Goal: Task Accomplishment & Management: Manage account settings

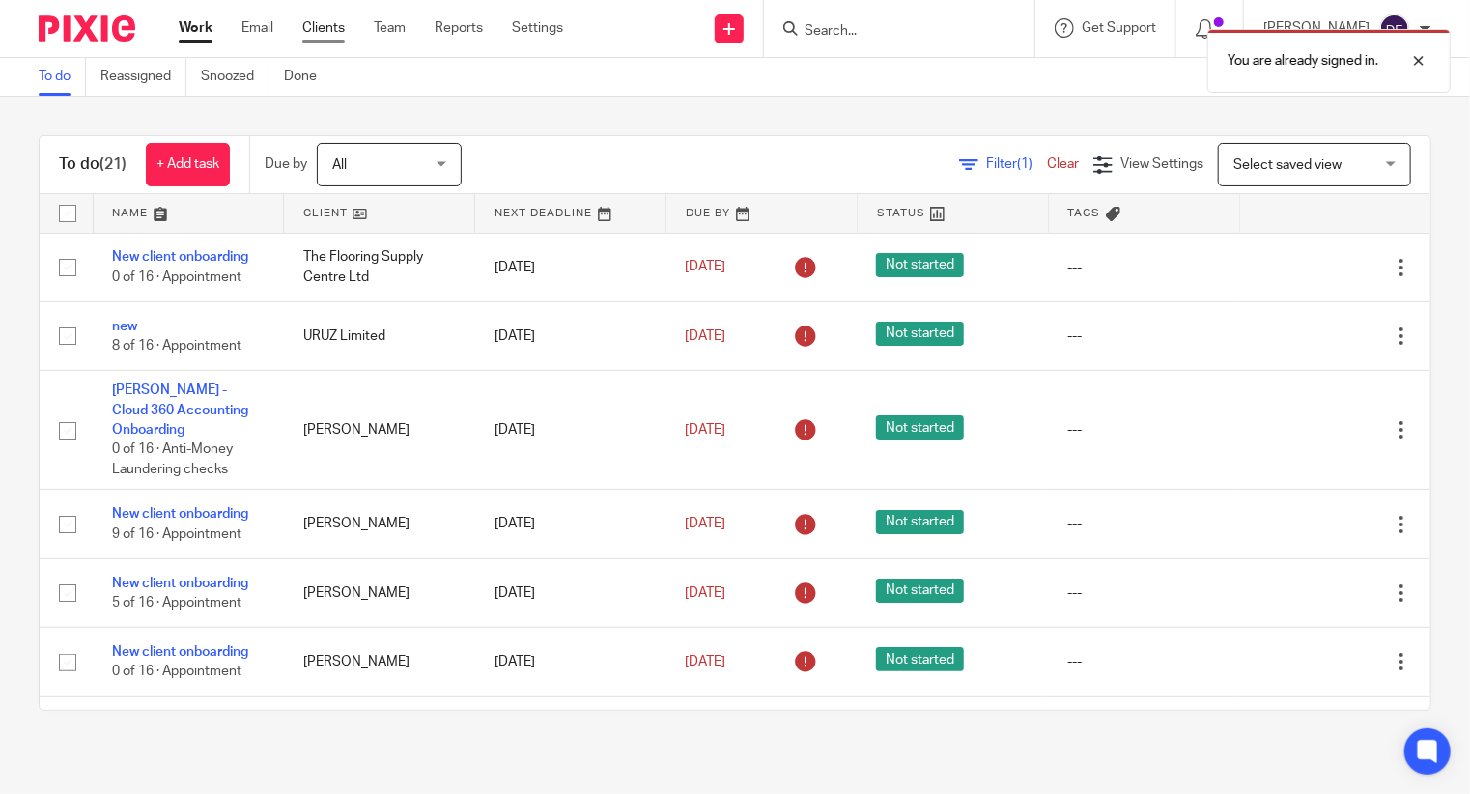
click at [332, 20] on link "Clients" at bounding box center [323, 27] width 42 height 19
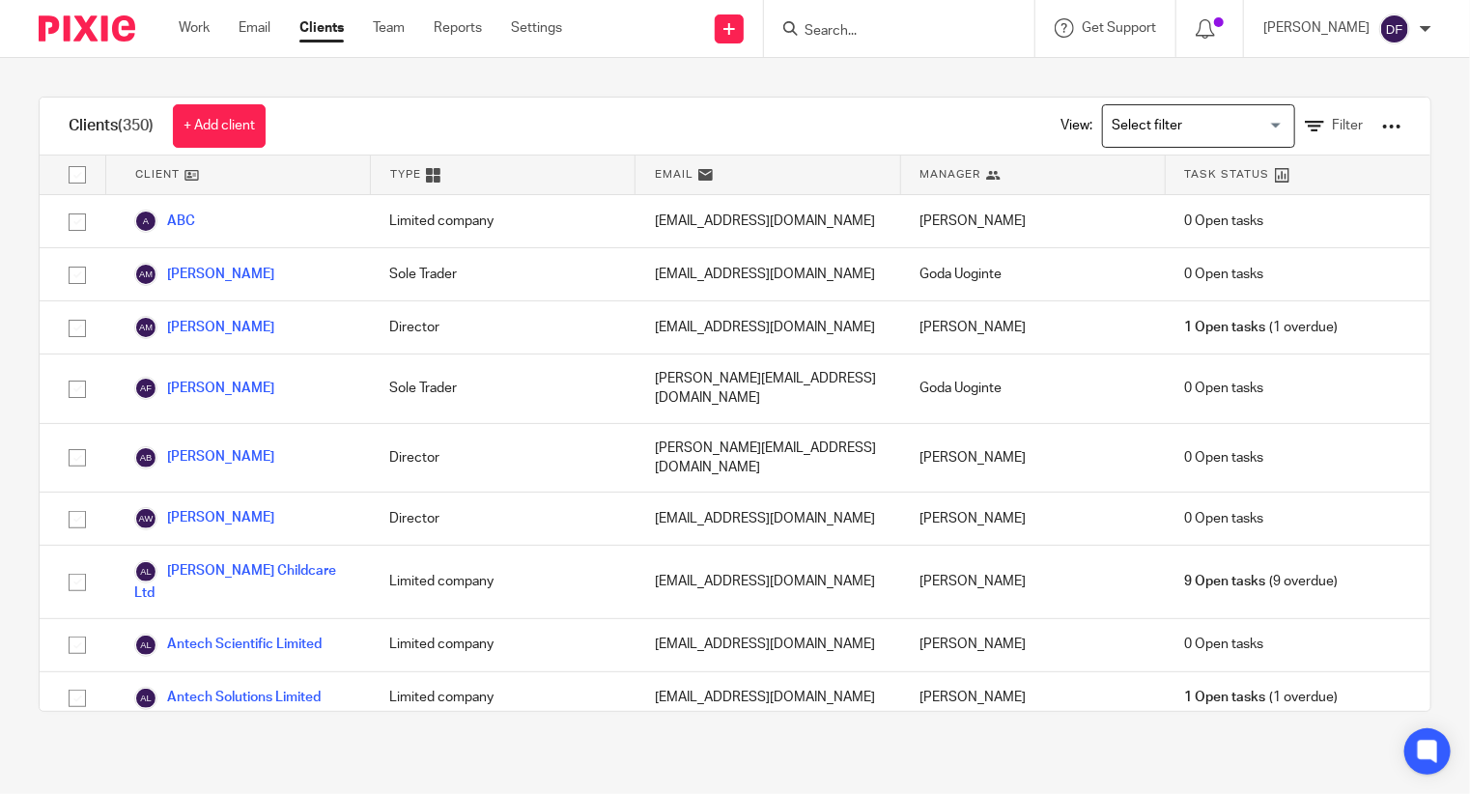
click at [885, 32] on input "Search" at bounding box center [890, 31] width 174 height 17
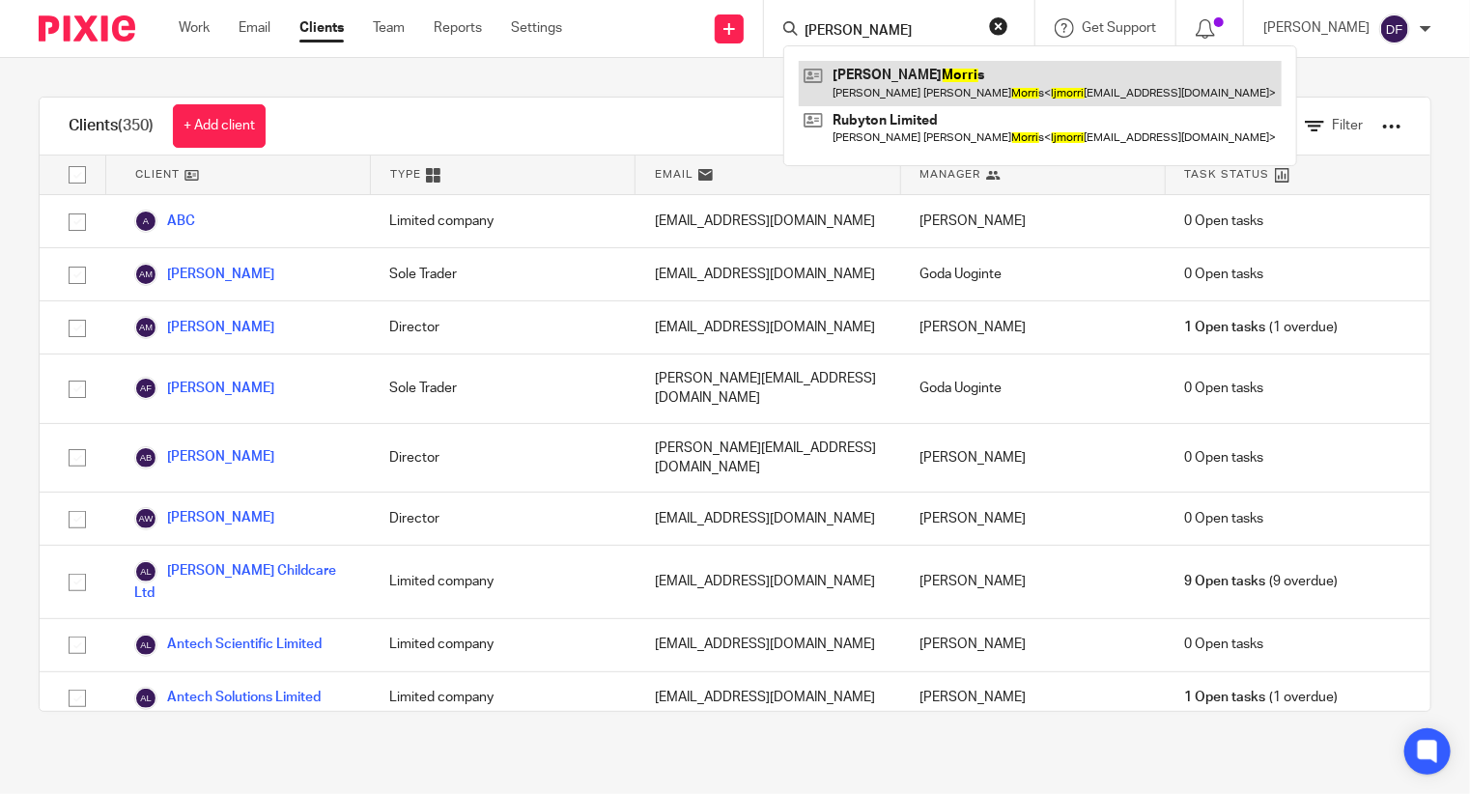
type input "lj morri"
click at [1009, 80] on link at bounding box center [1040, 83] width 483 height 44
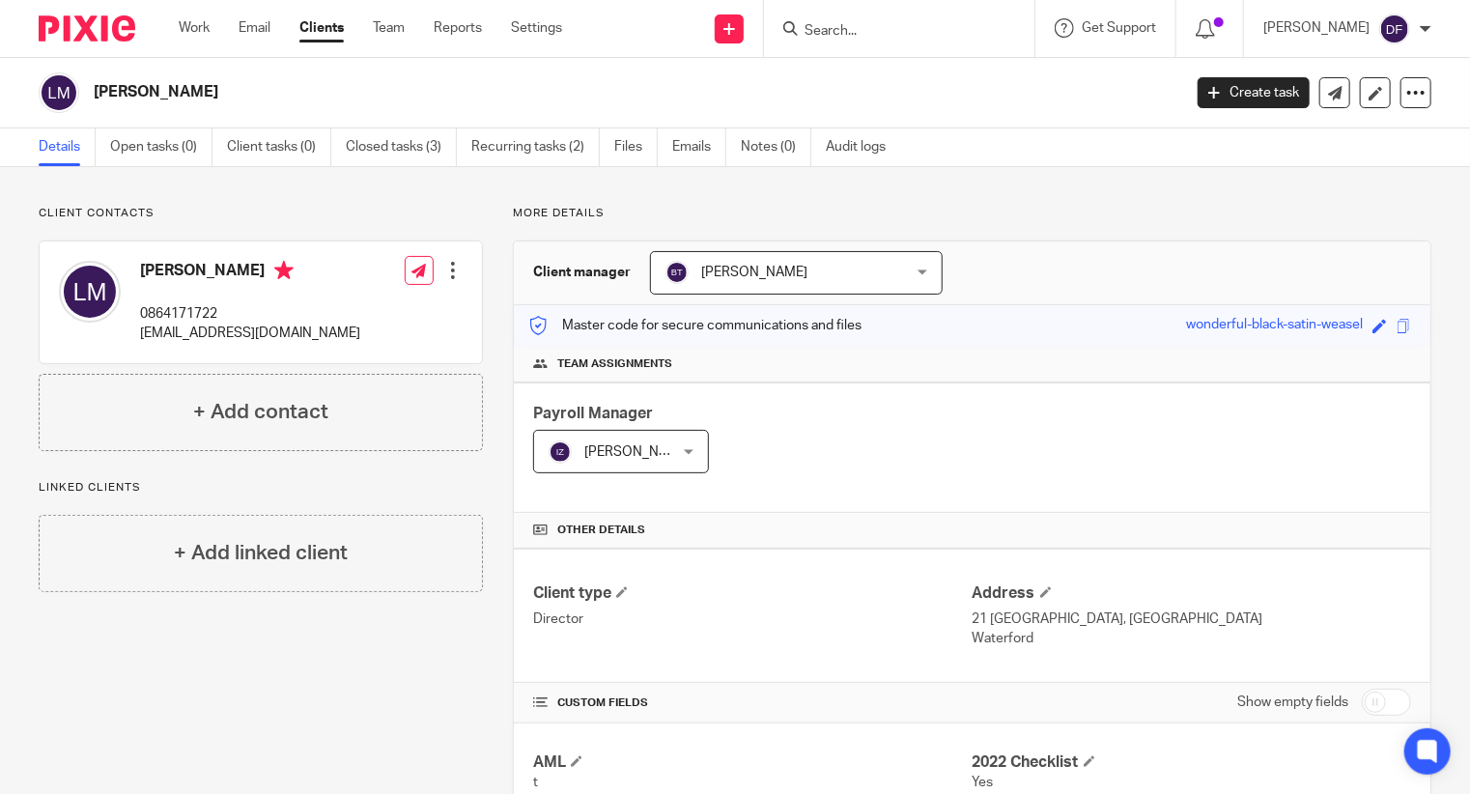
scroll to position [250, 0]
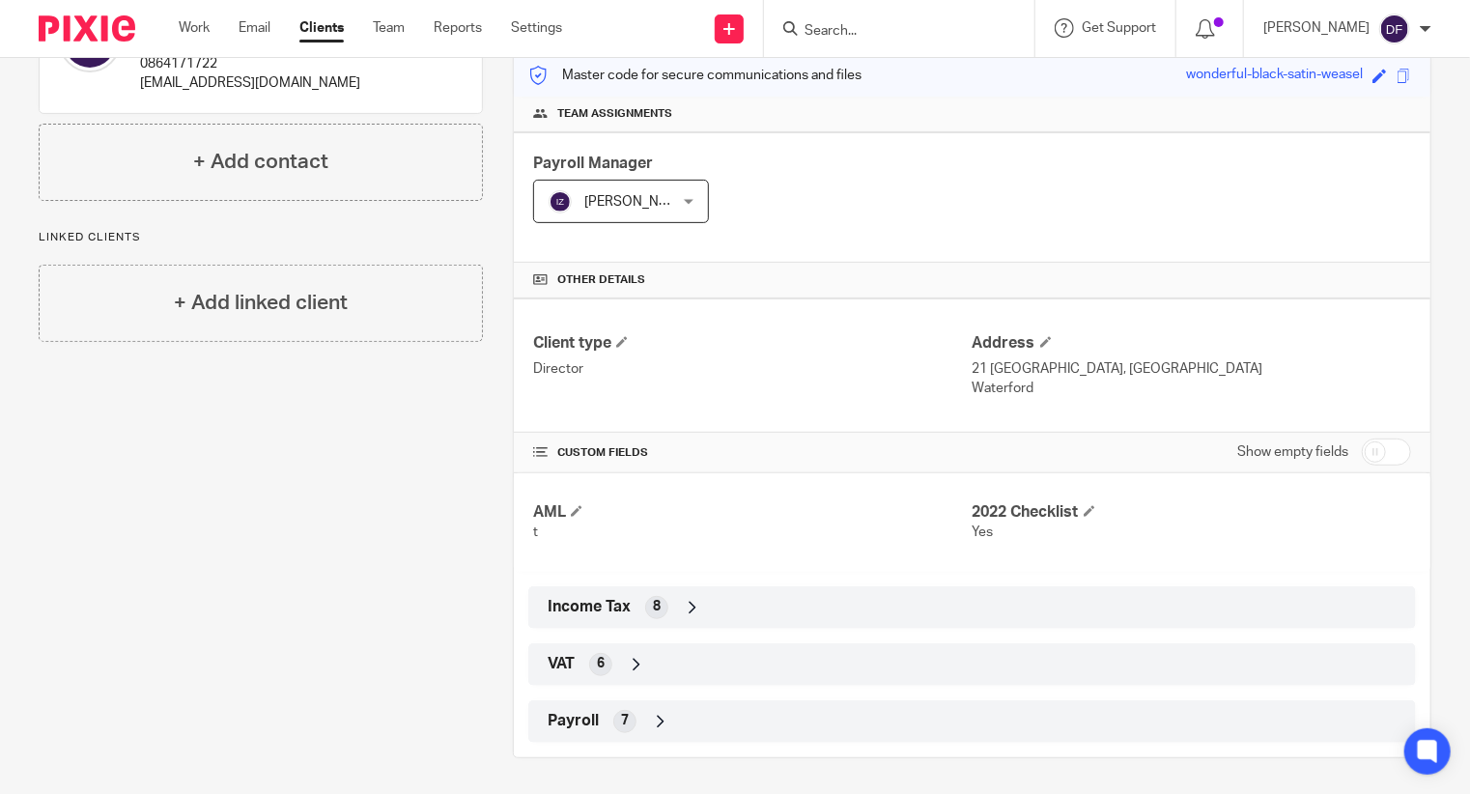
click at [1384, 444] on input "checkbox" at bounding box center [1386, 452] width 49 height 27
checkbox input "true"
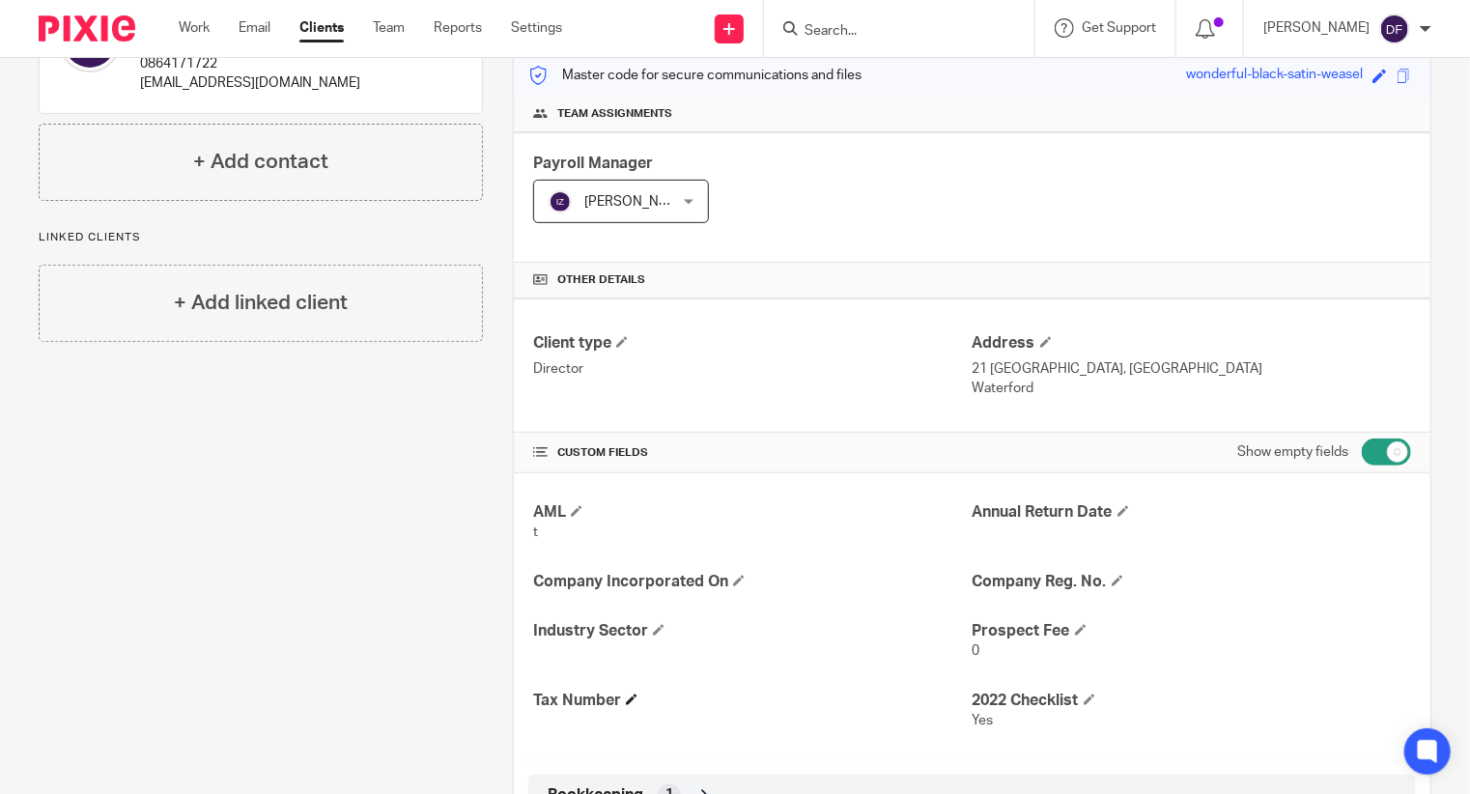
scroll to position [540, 0]
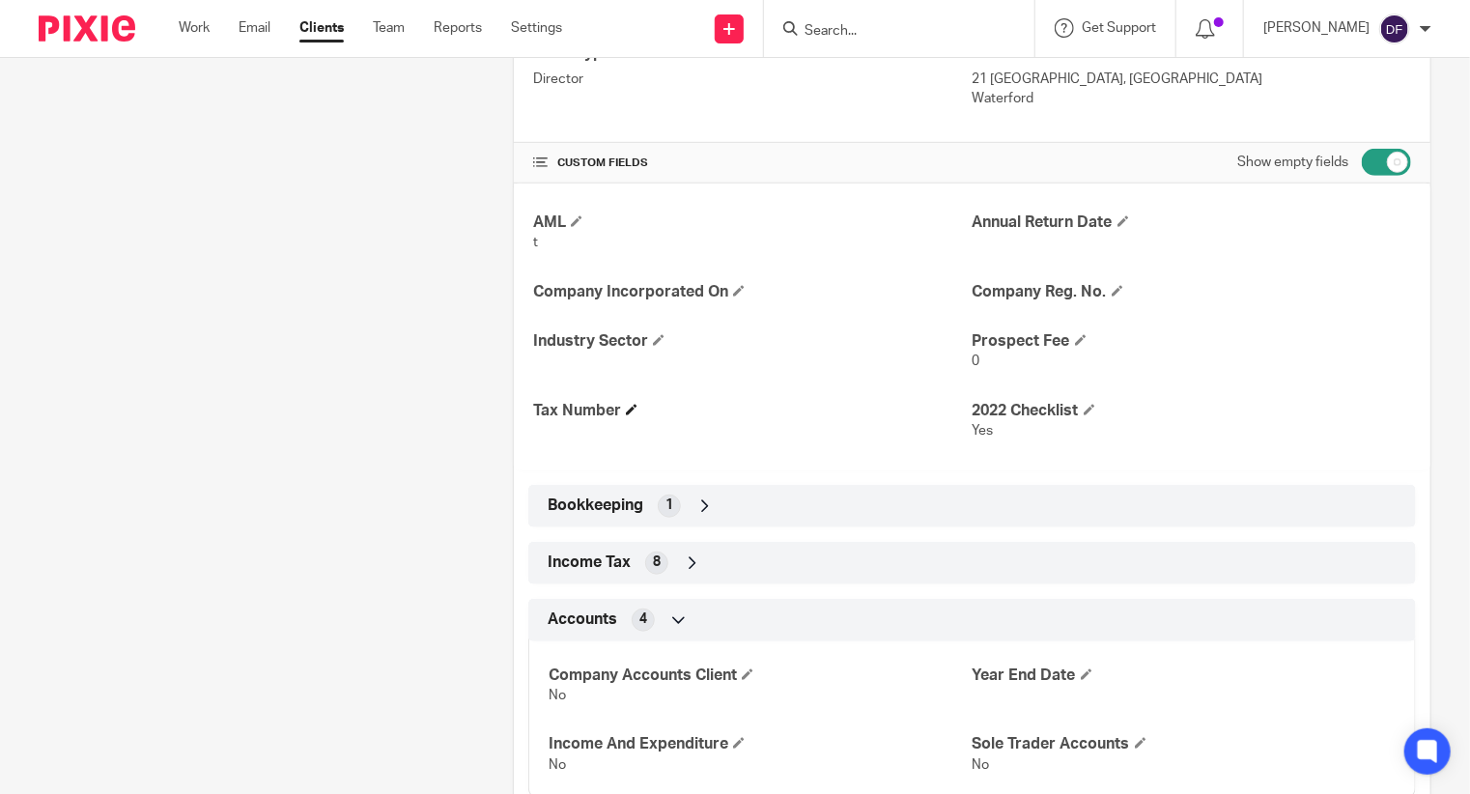
click at [620, 409] on h4 "Tax Number" at bounding box center [752, 411] width 439 height 20
click at [626, 405] on span at bounding box center [632, 410] width 12 height 12
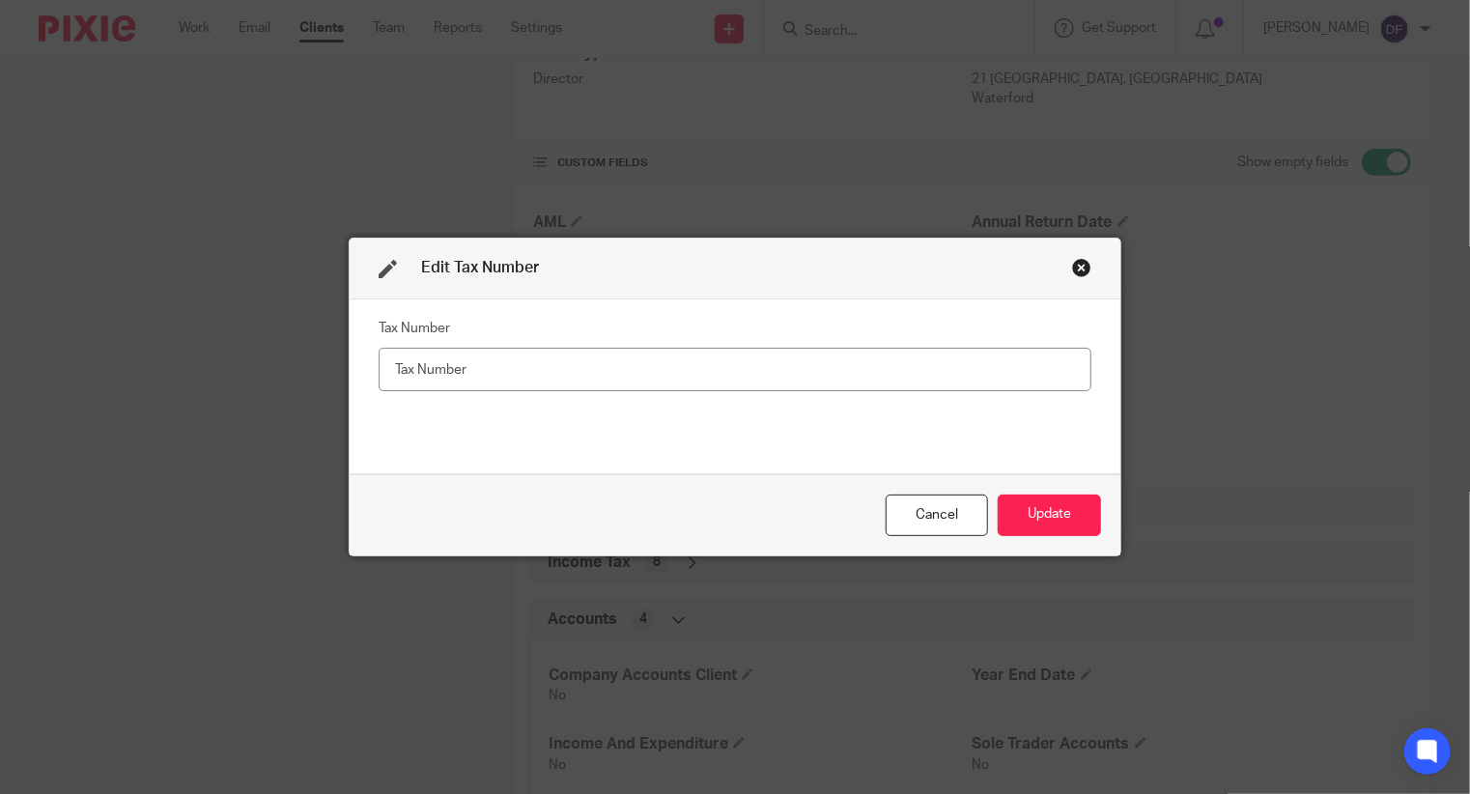
click at [510, 364] on input "text" at bounding box center [735, 369] width 713 height 43
type input "8127998M"
click at [1041, 507] on button "Update" at bounding box center [1049, 516] width 103 height 42
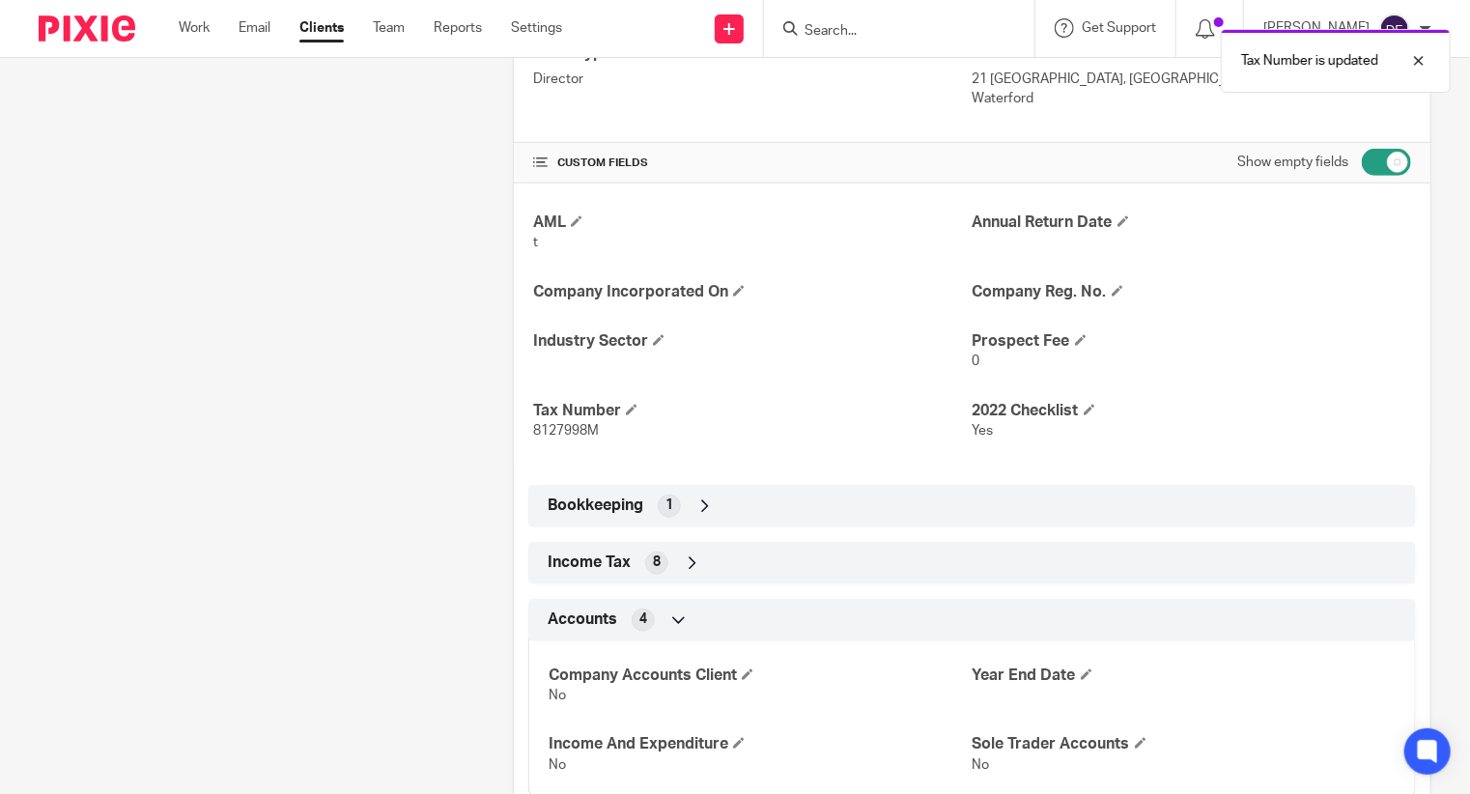
scroll to position [733, 0]
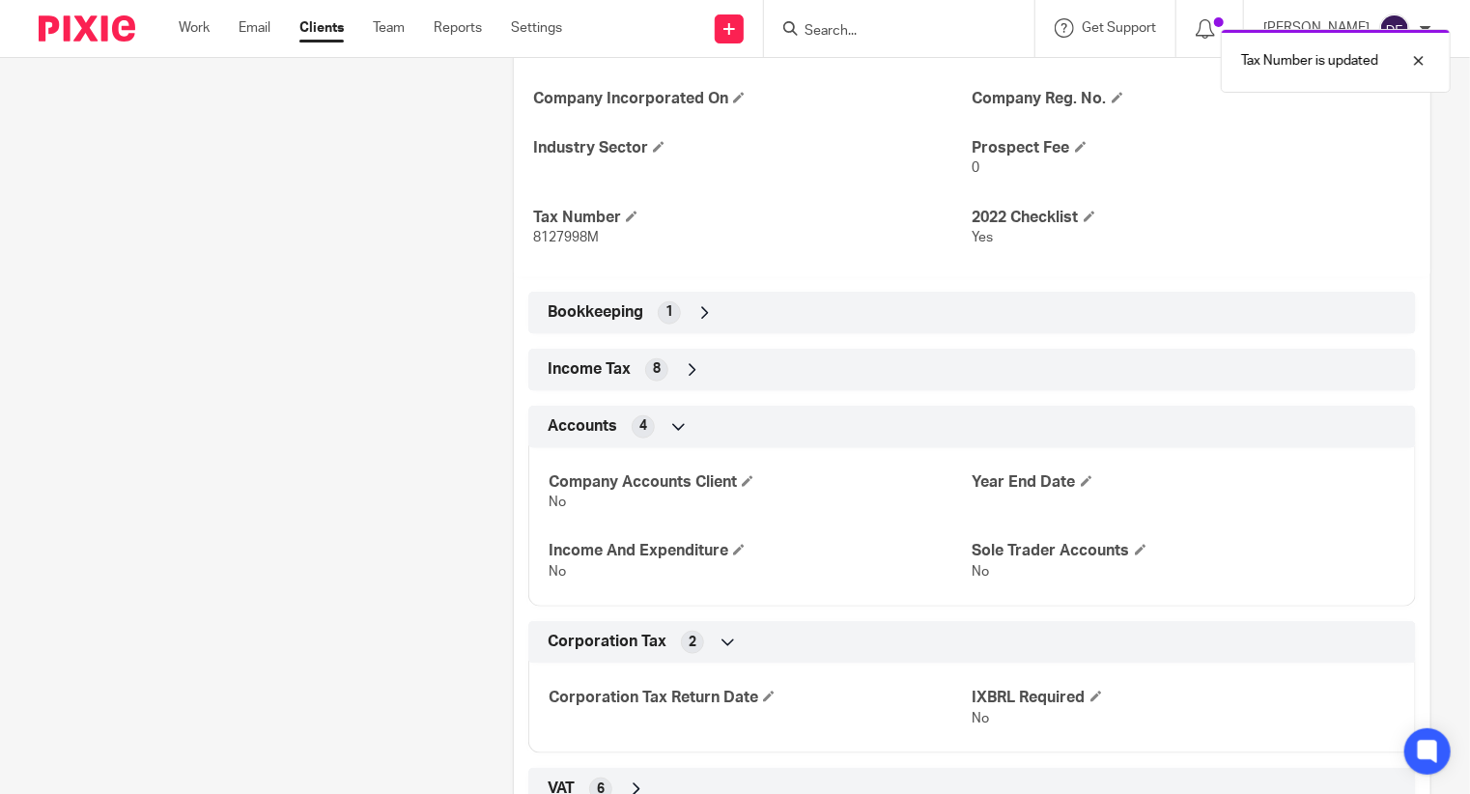
click at [689, 370] on icon at bounding box center [692, 369] width 19 height 19
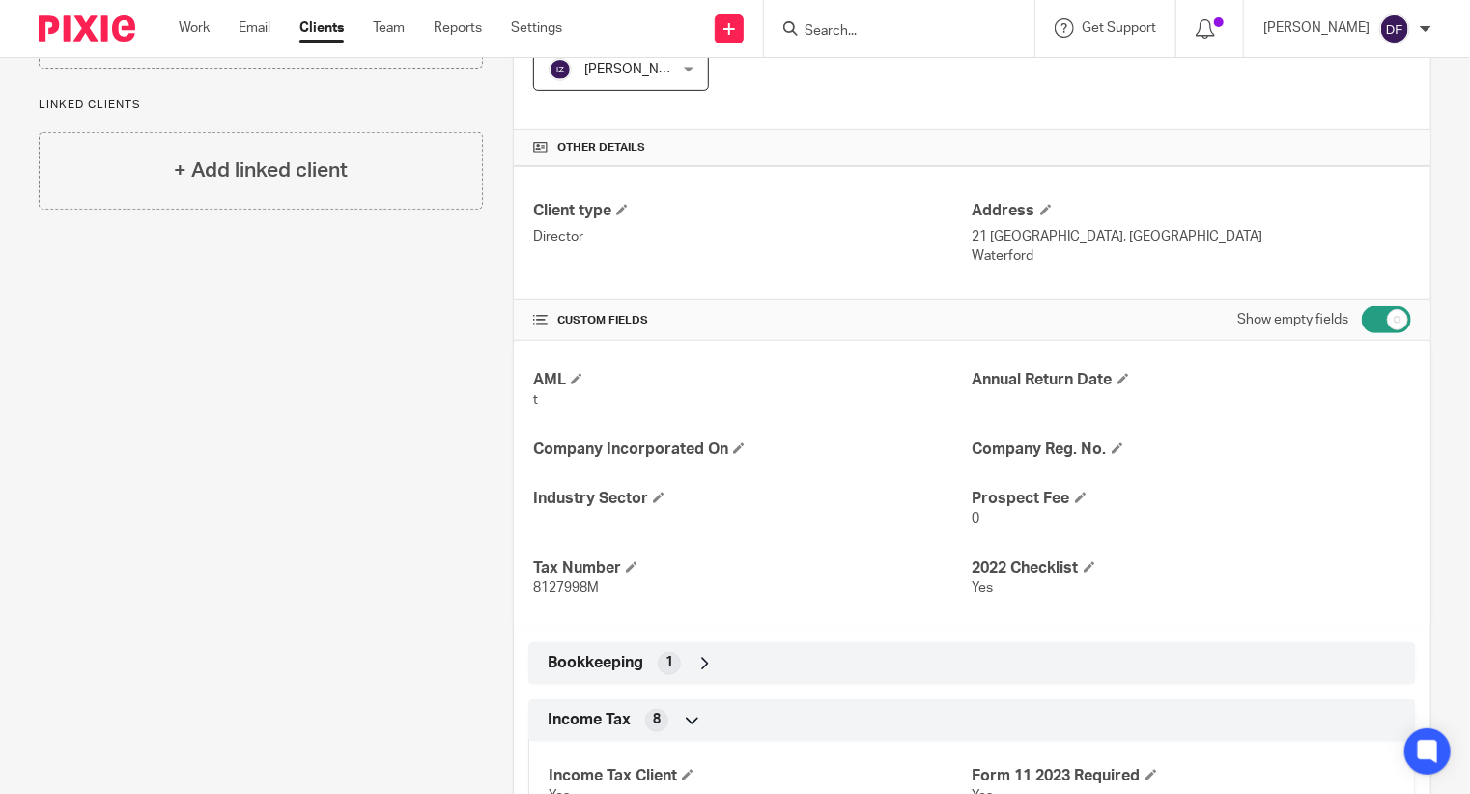
scroll to position [0, 0]
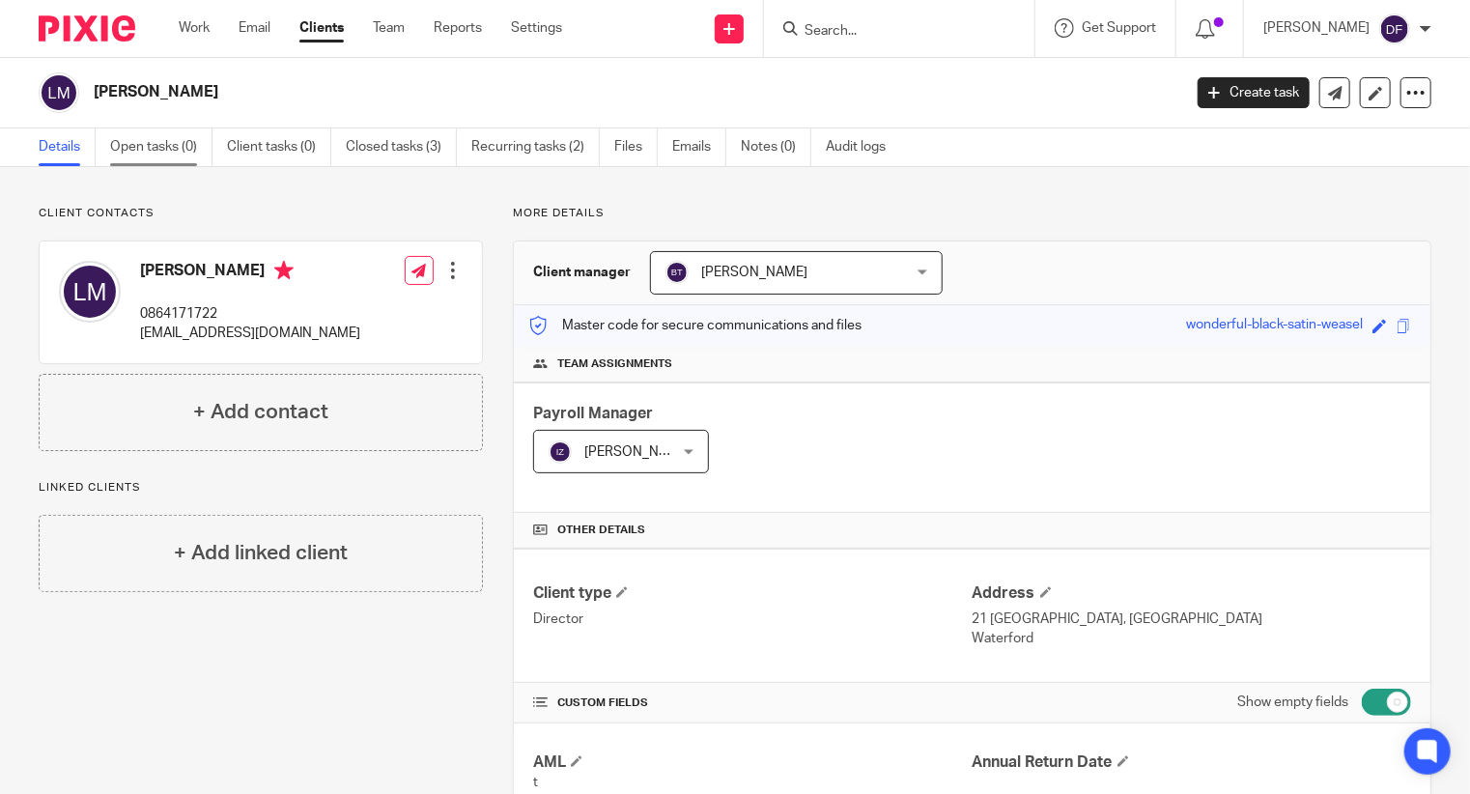
click at [176, 140] on link "Open tasks (0)" at bounding box center [161, 147] width 102 height 38
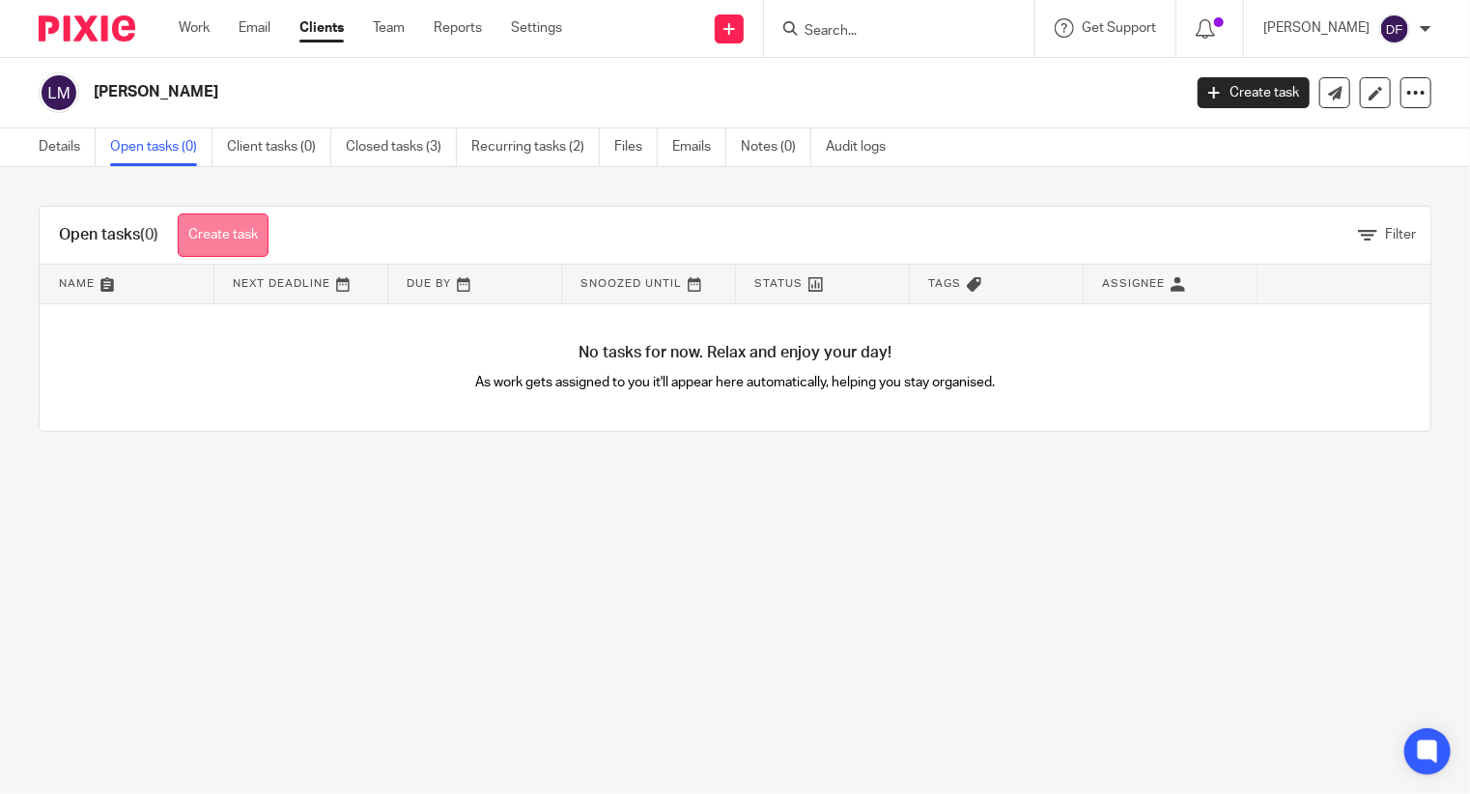
click at [251, 226] on link "Create task" at bounding box center [223, 234] width 91 height 43
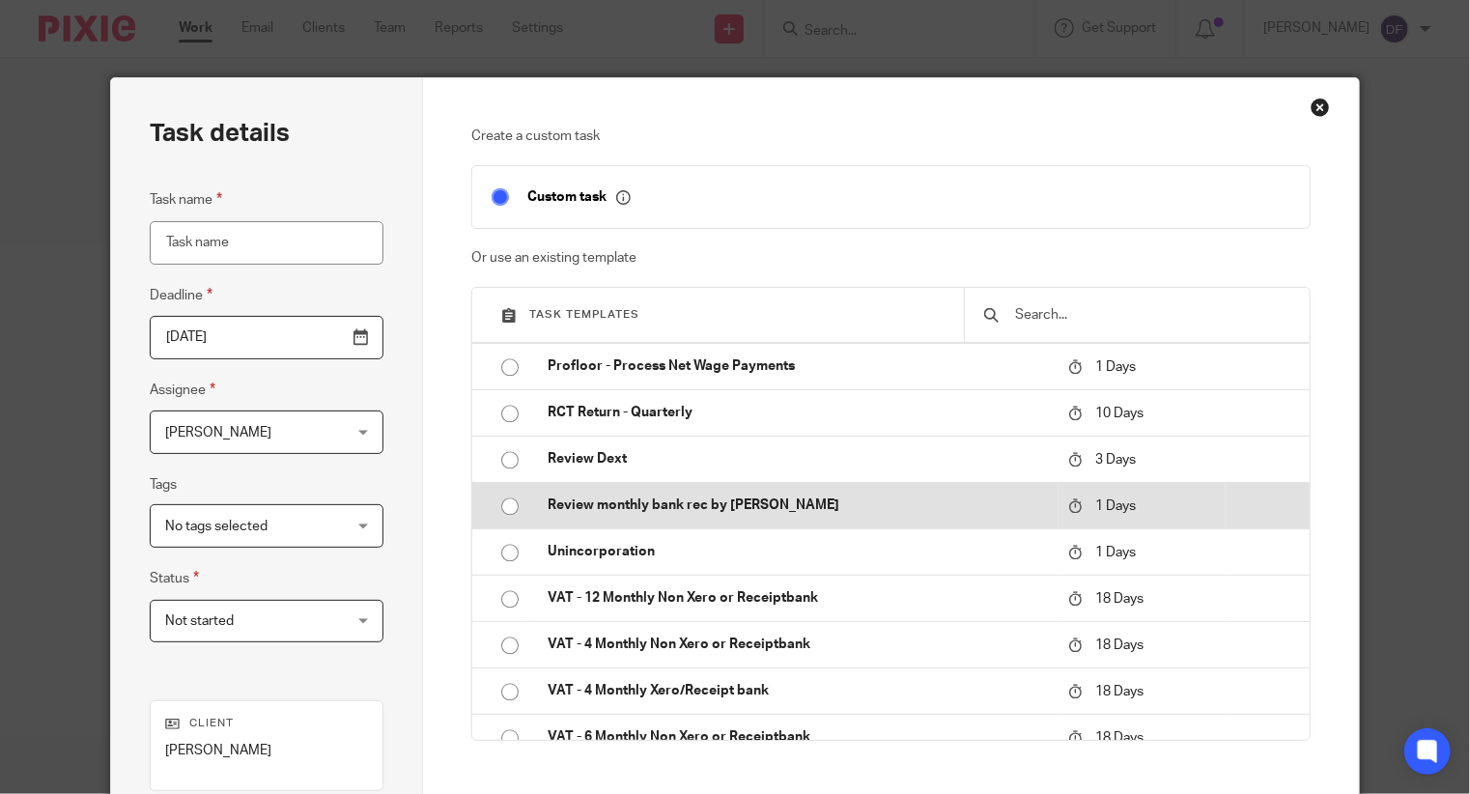
scroll to position [2222, 0]
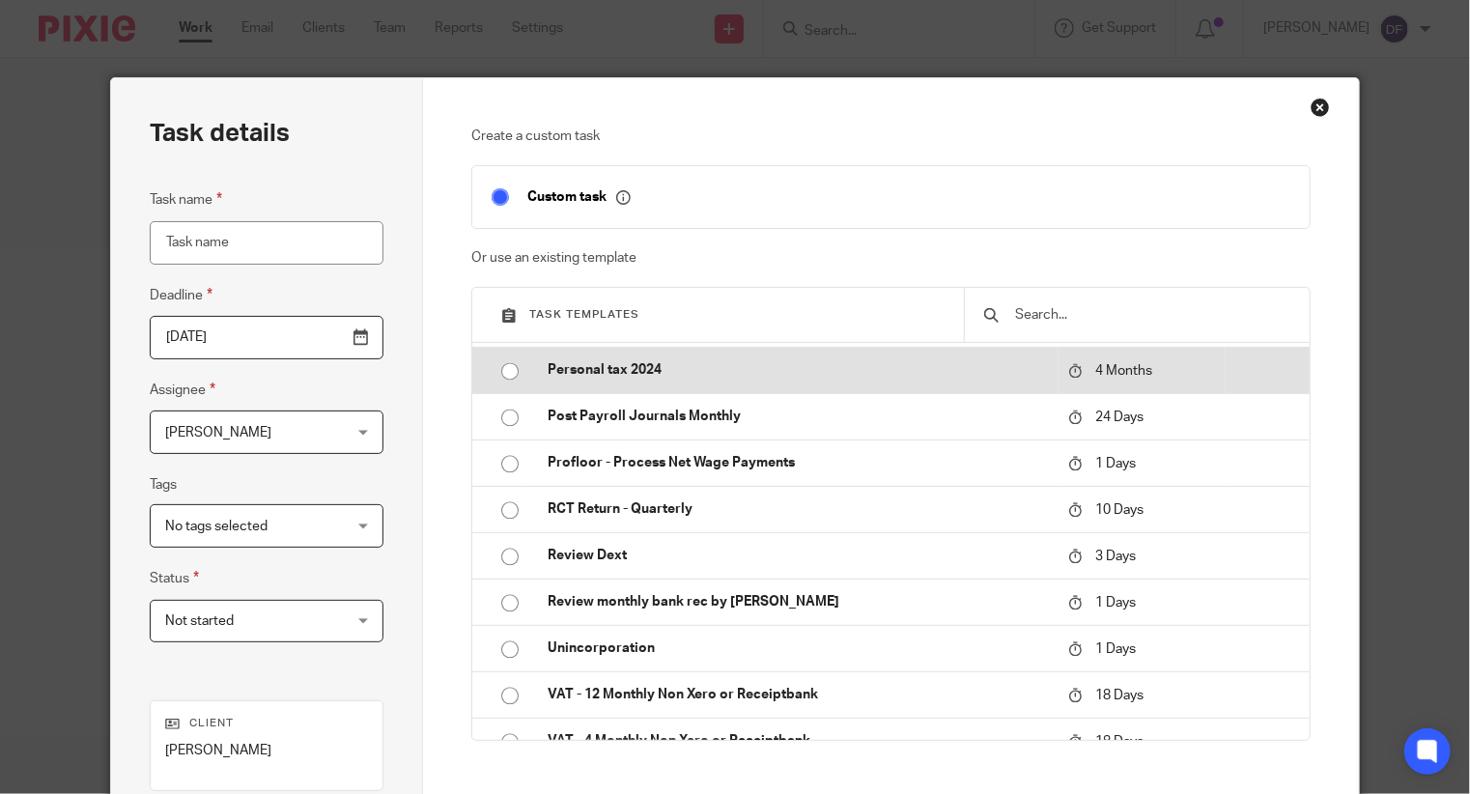
click at [597, 360] on p "Personal tax 2024" at bounding box center [798, 369] width 501 height 19
type input "[DATE]"
type input "Personal tax 2024"
checkbox input "false"
radio input "true"
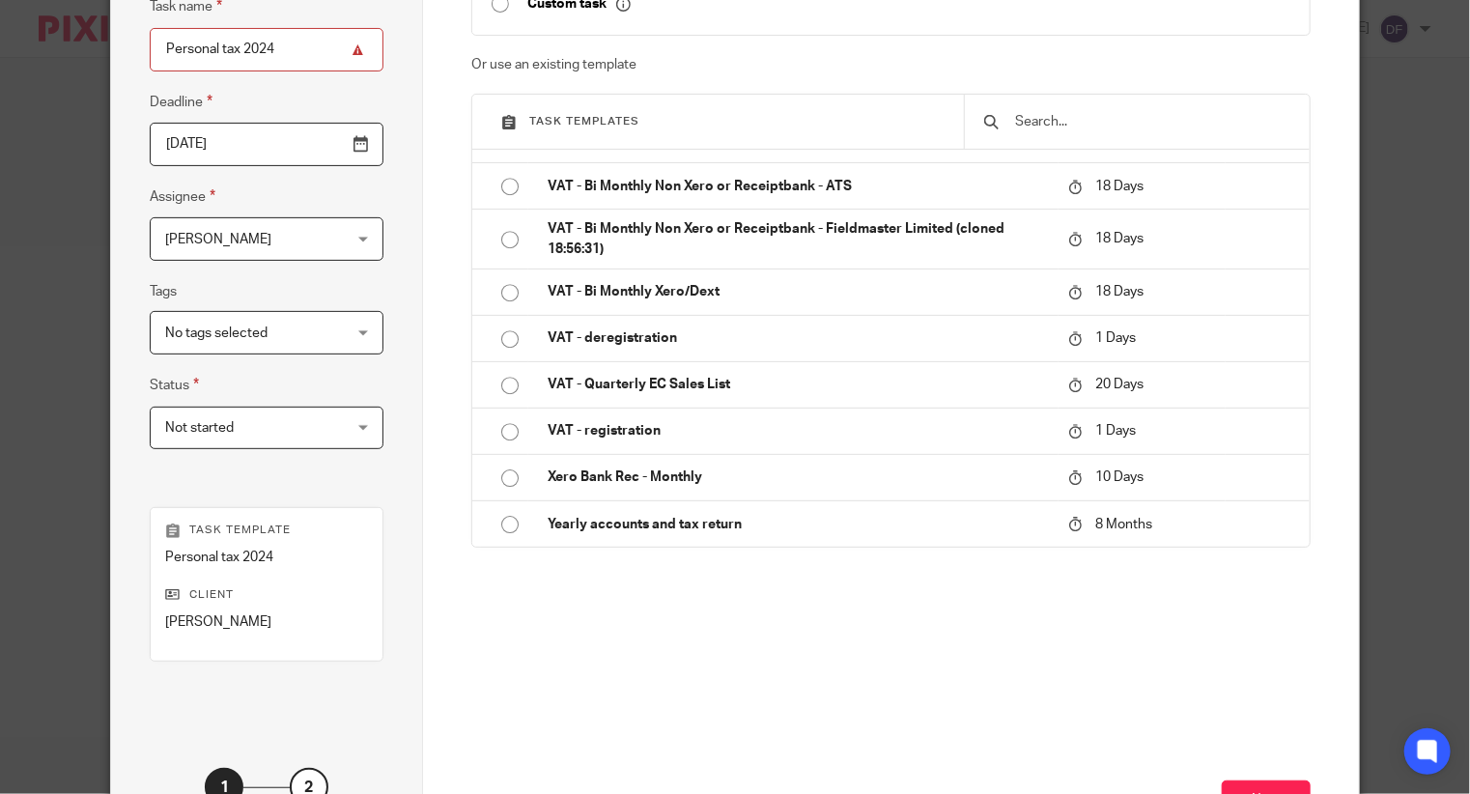
scroll to position [346, 0]
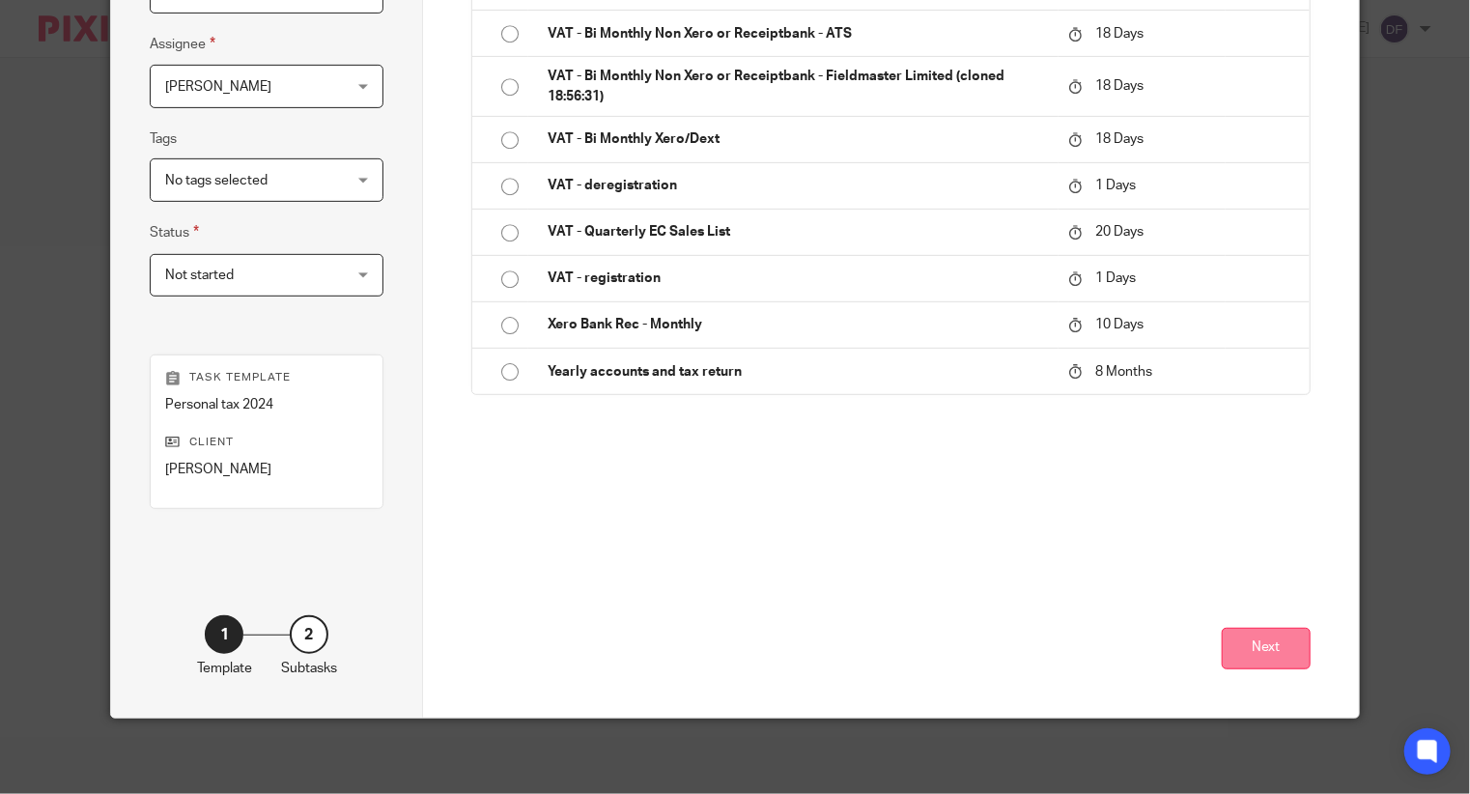
click at [1230, 646] on button "Next" at bounding box center [1266, 649] width 89 height 42
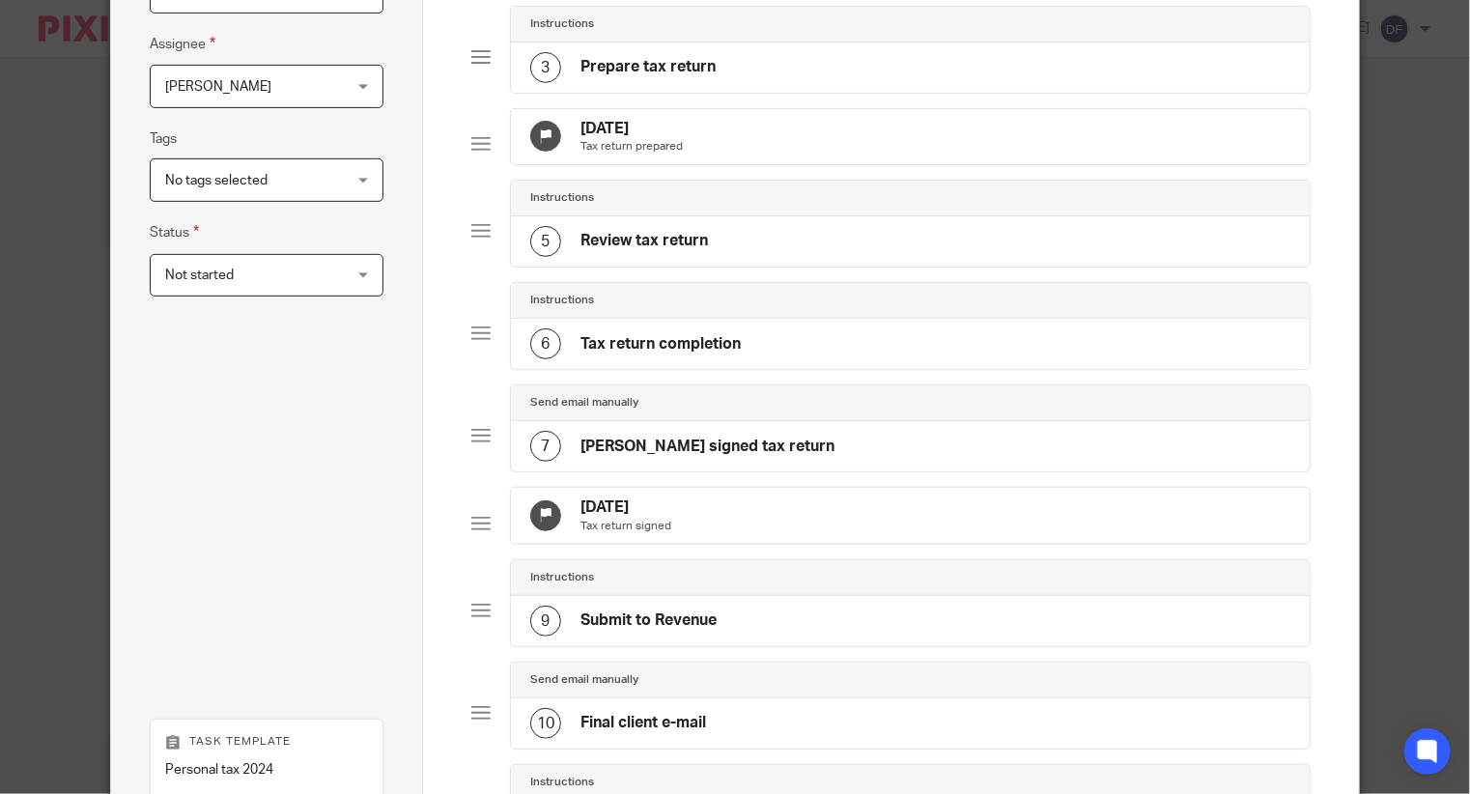
scroll to position [751, 0]
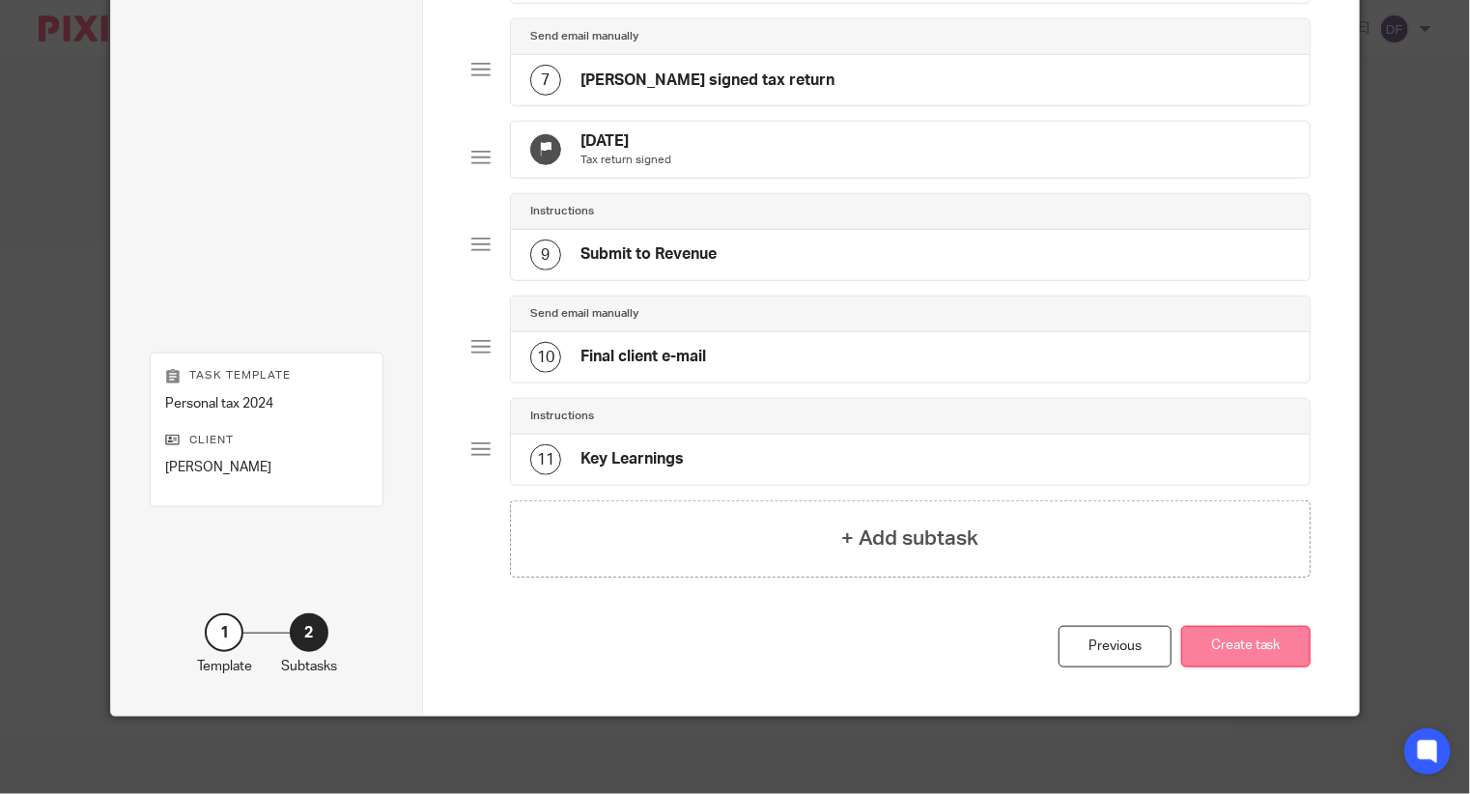
click at [1234, 650] on button "Create task" at bounding box center [1245, 647] width 129 height 42
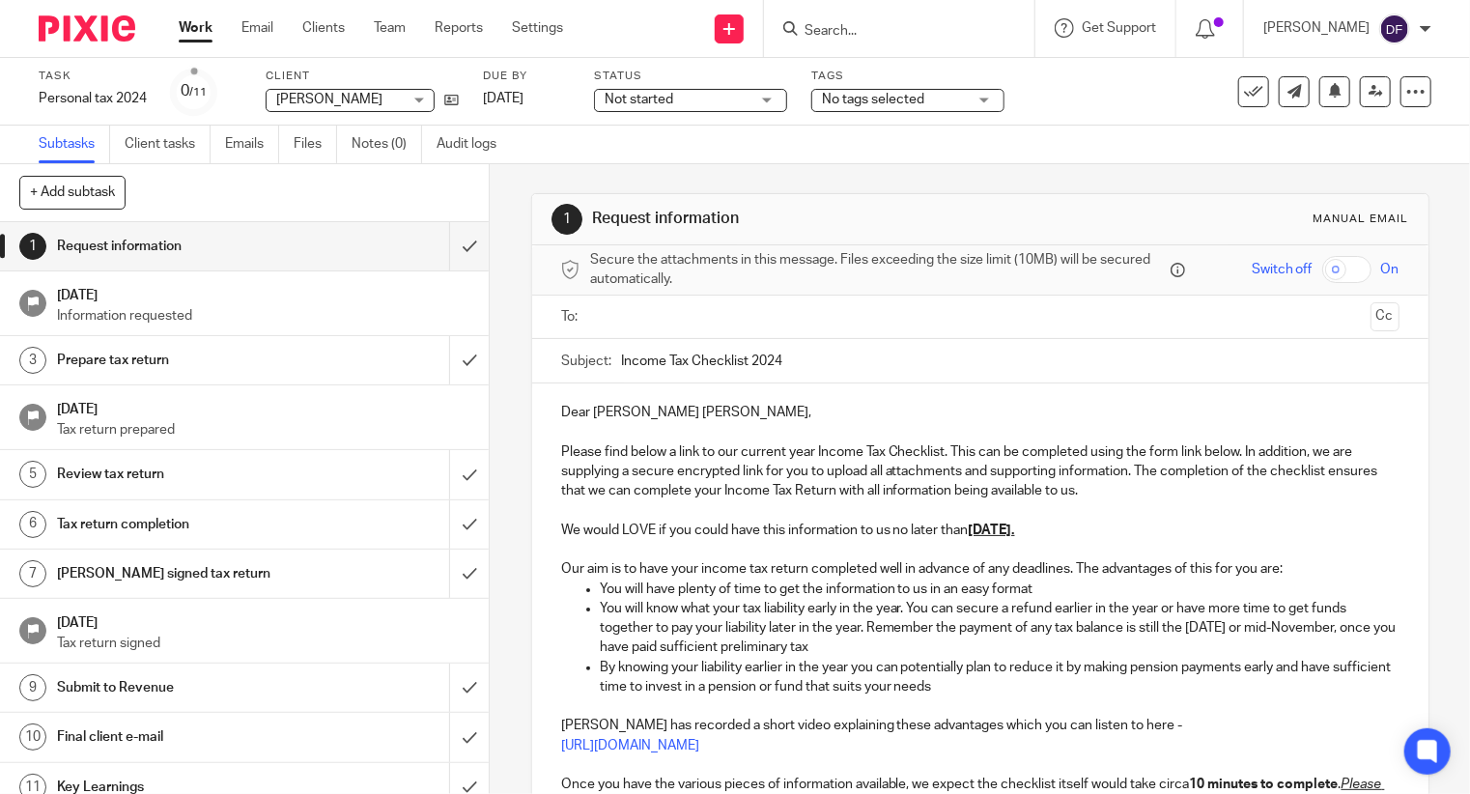
click at [679, 316] on input "text" at bounding box center [980, 317] width 766 height 22
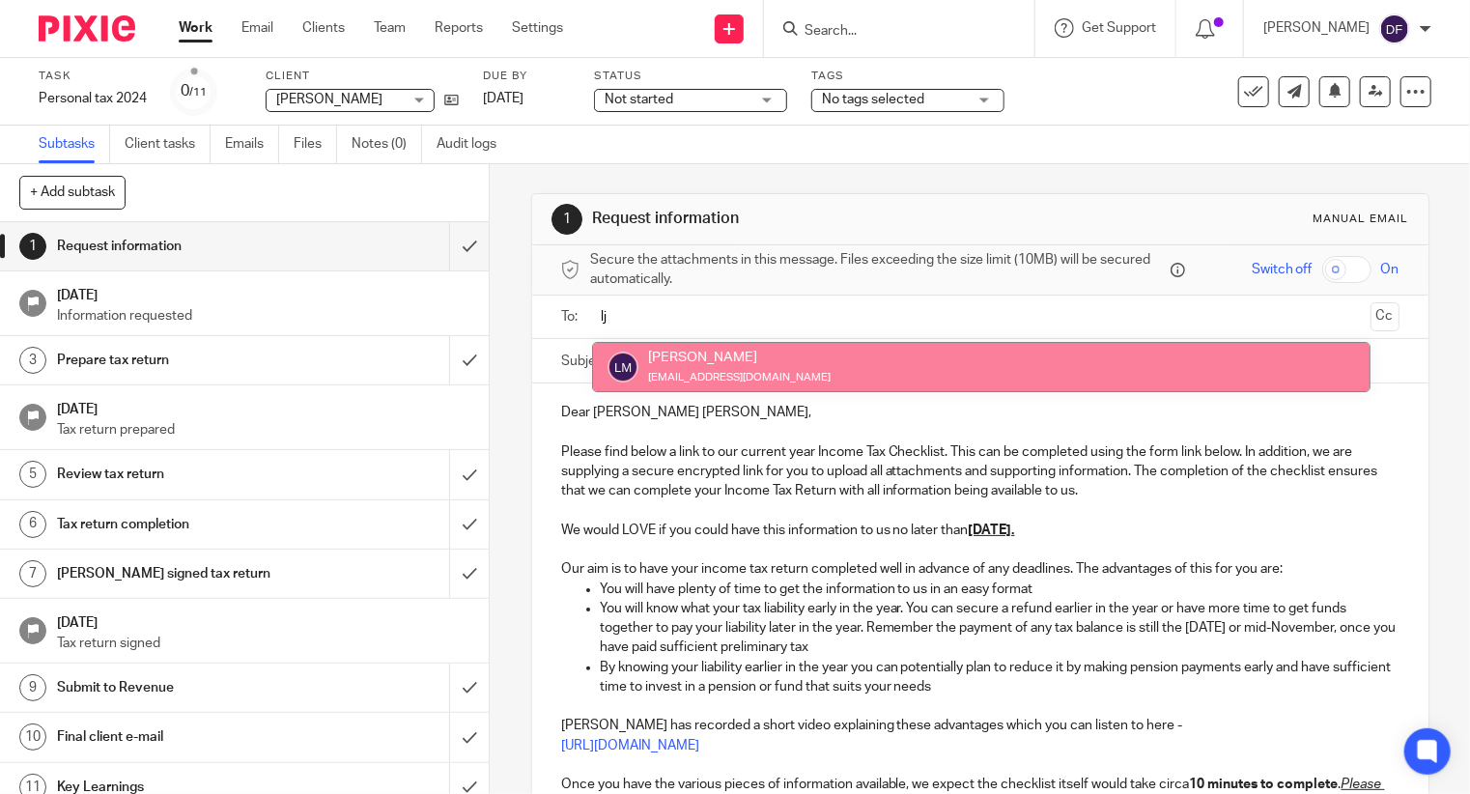
type input "lj"
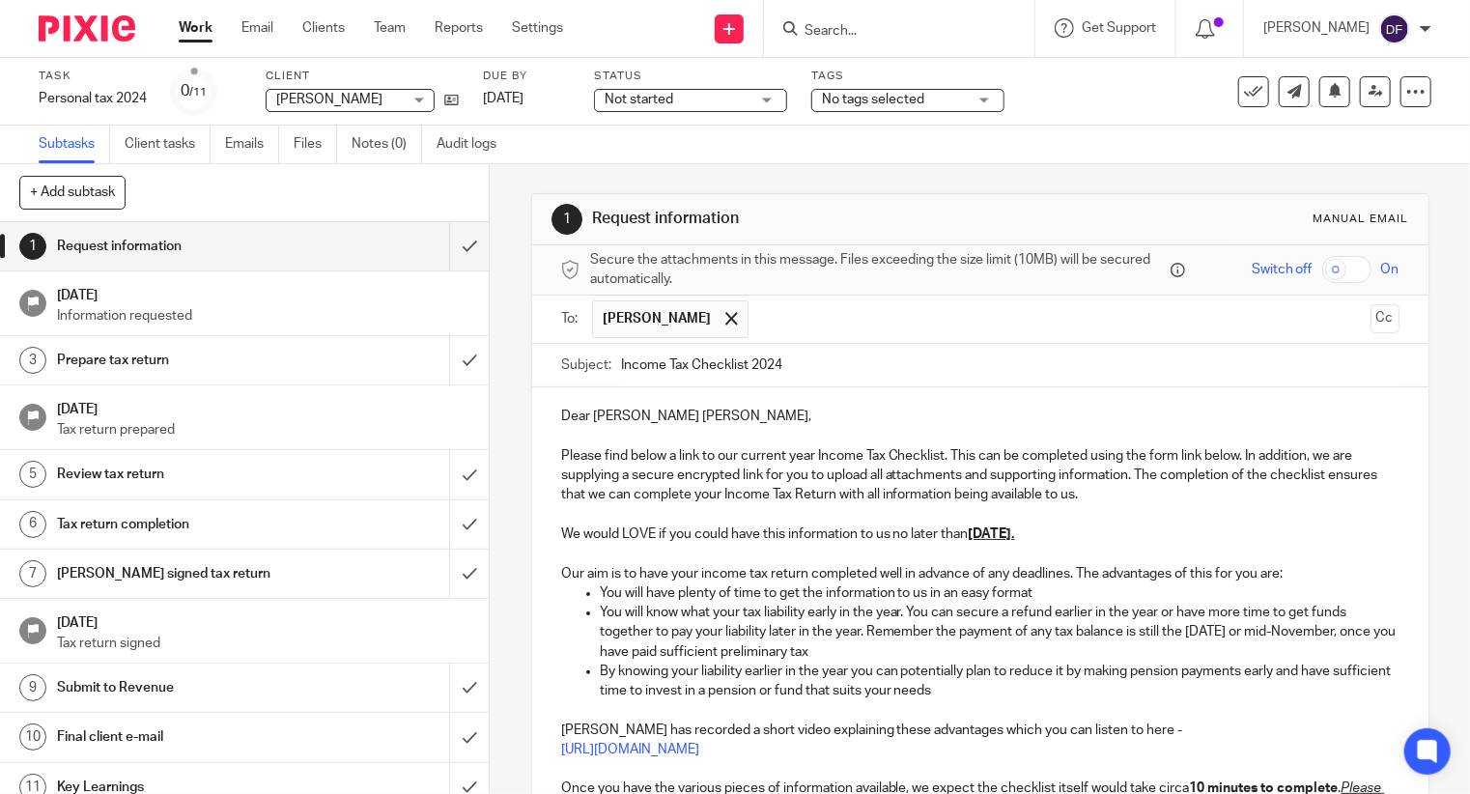
scroll to position [97, 0]
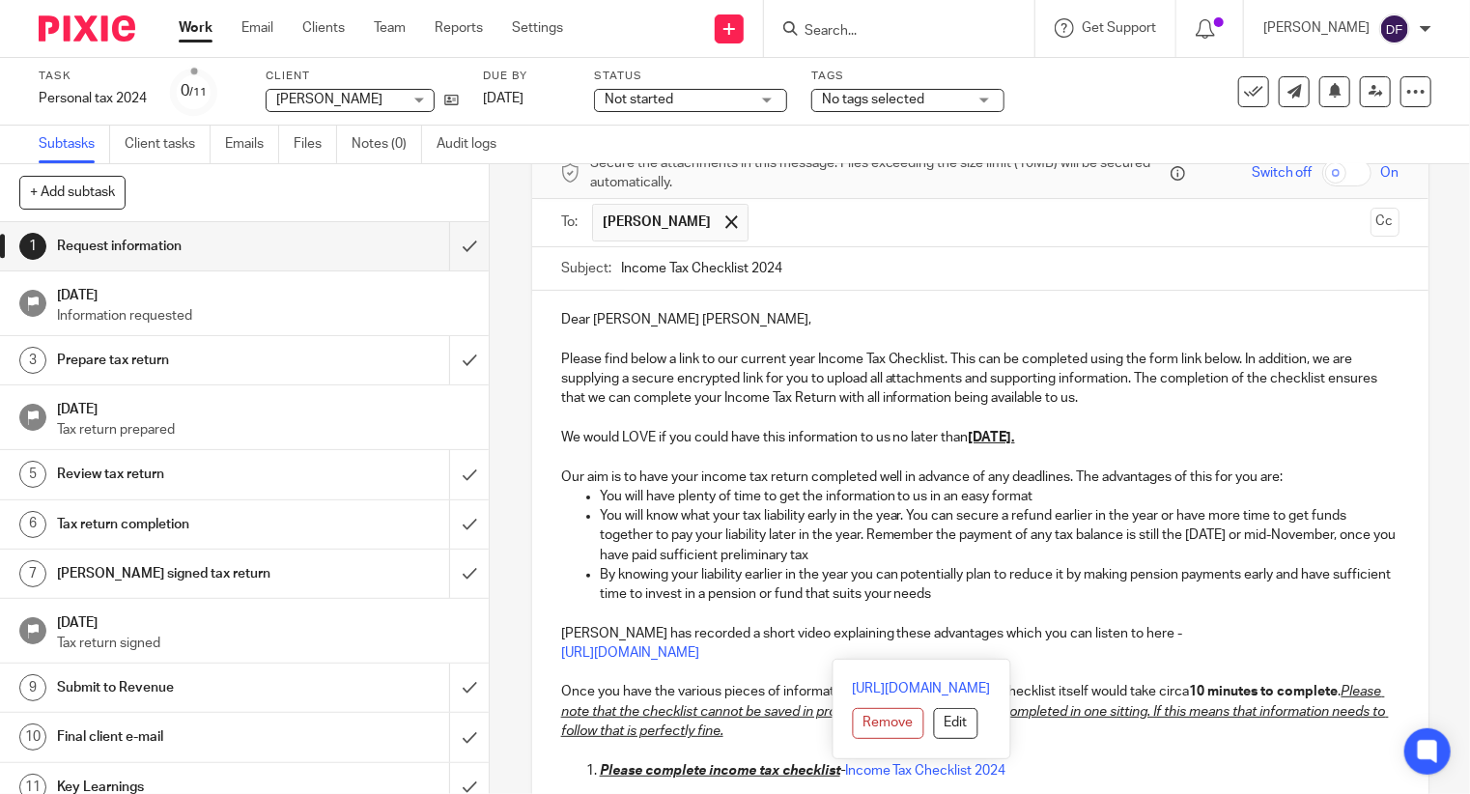
drag, startPoint x: 544, startPoint y: 433, endPoint x: 1304, endPoint y: 650, distance: 790.6
click at [1304, 650] on div "Dear Laura Jane, Please find below a link to our current year Income Tax Checkl…" at bounding box center [980, 631] width 896 height 680
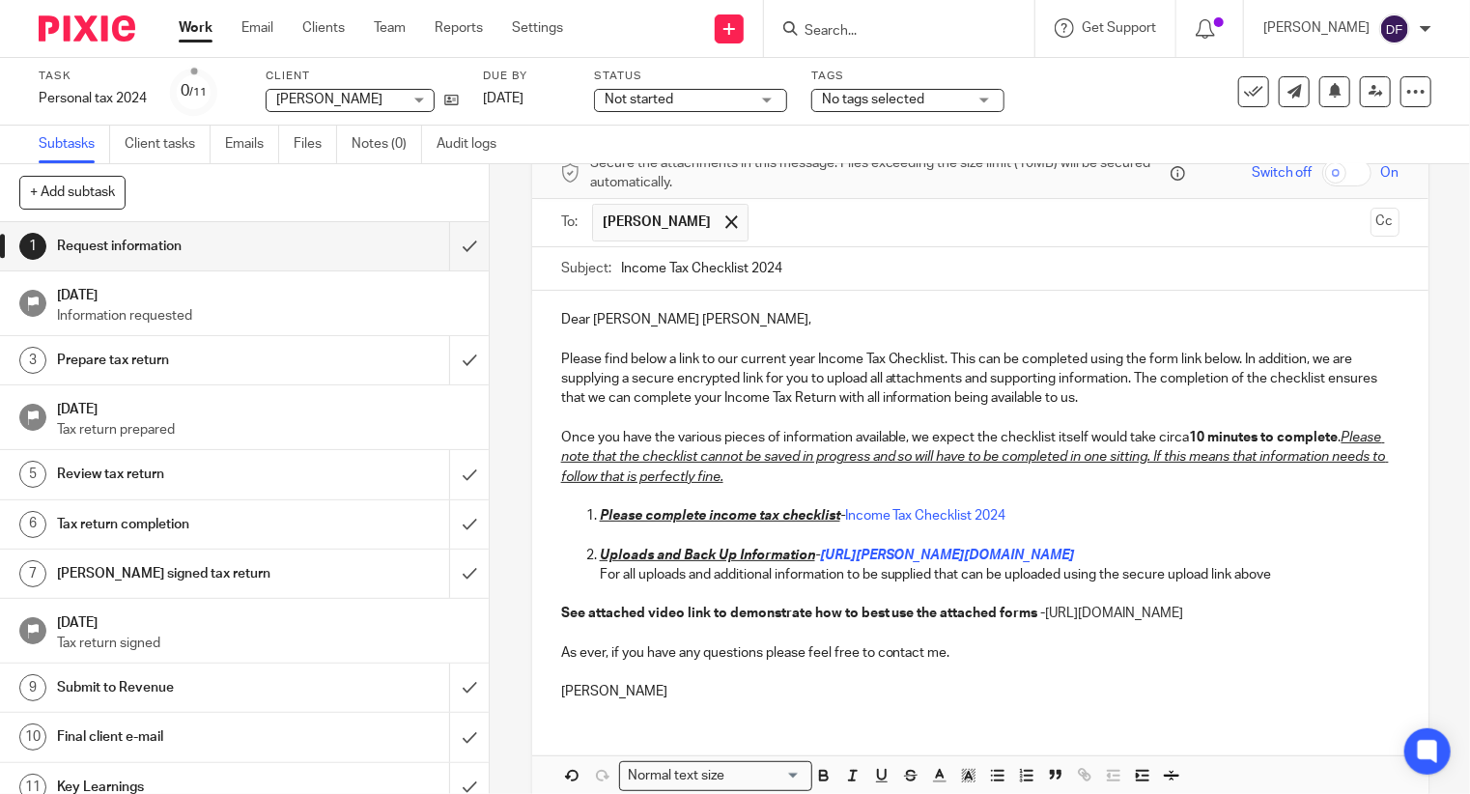
click at [680, 701] on p "[PERSON_NAME]" at bounding box center [980, 691] width 838 height 19
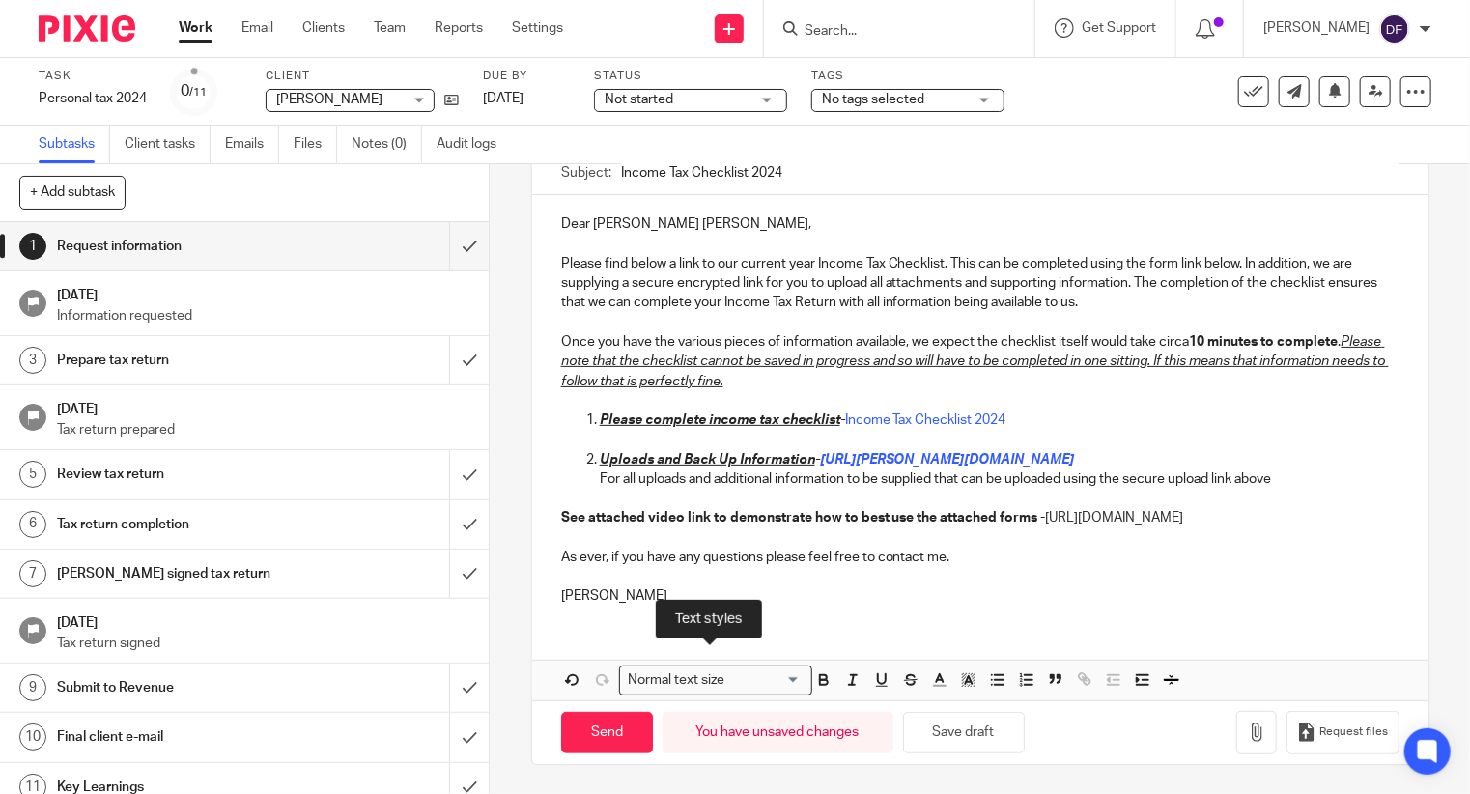
scroll to position [0, 0]
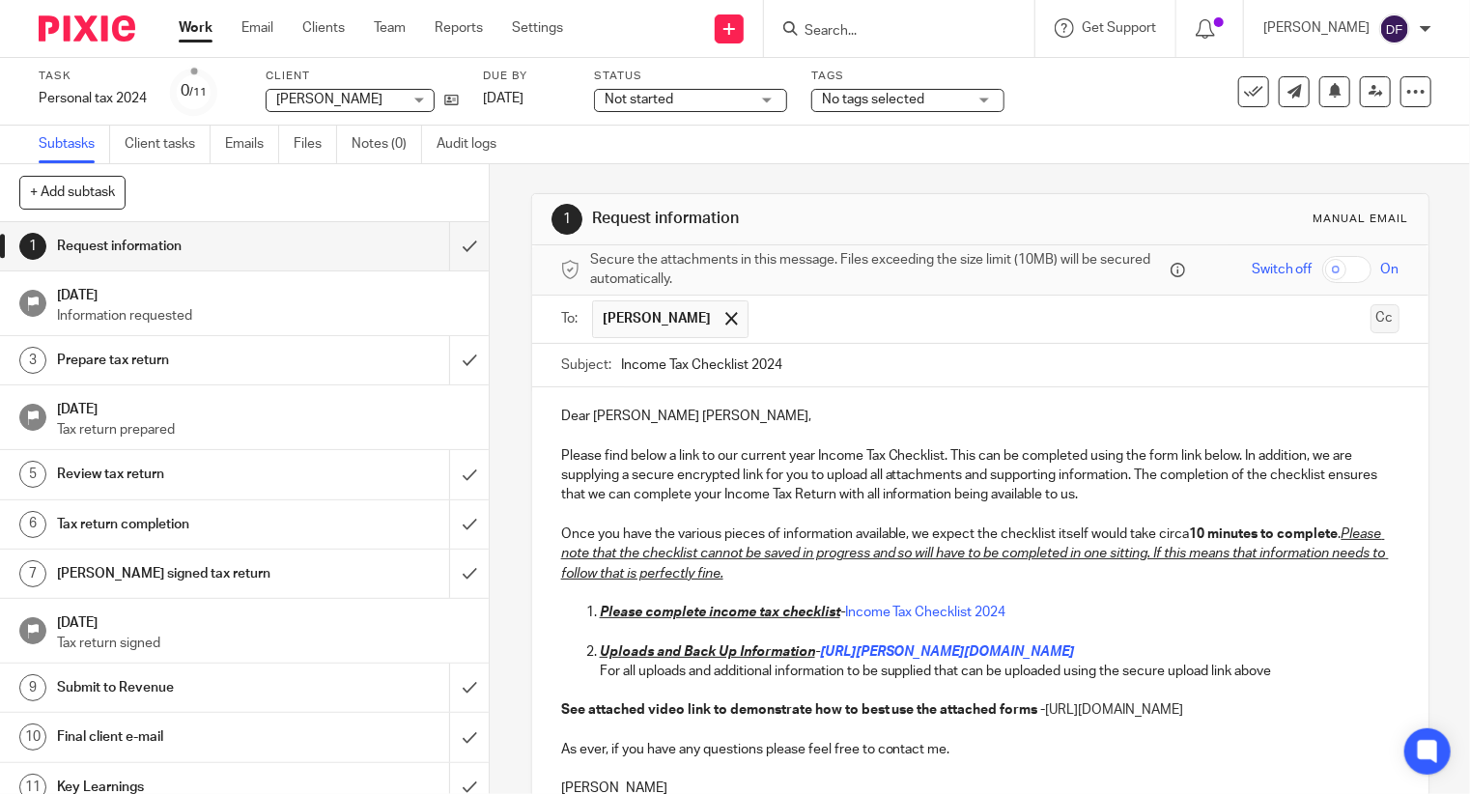
click at [1371, 310] on button "Cc" at bounding box center [1385, 318] width 29 height 29
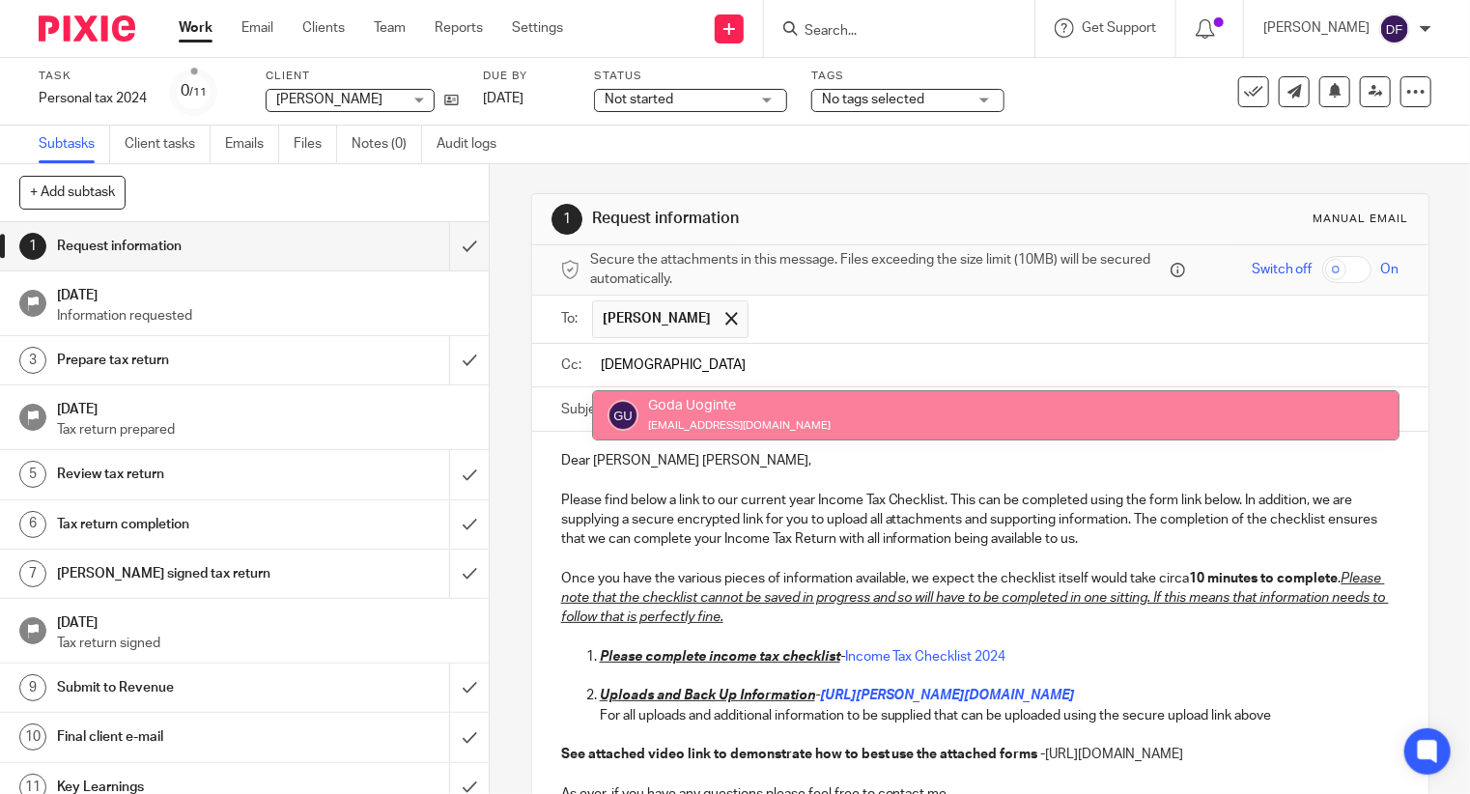
type input "goda"
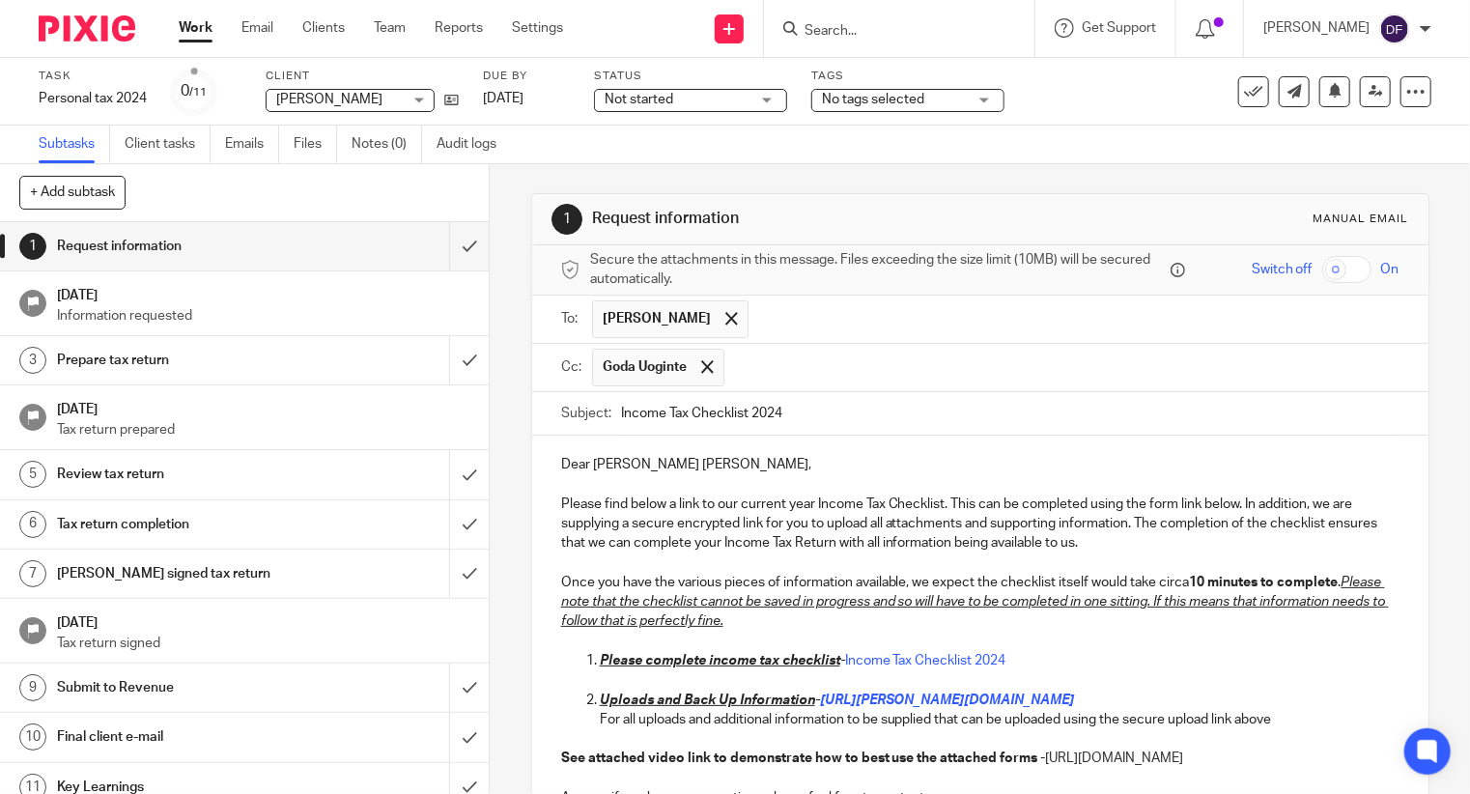
scroll to position [256, 0]
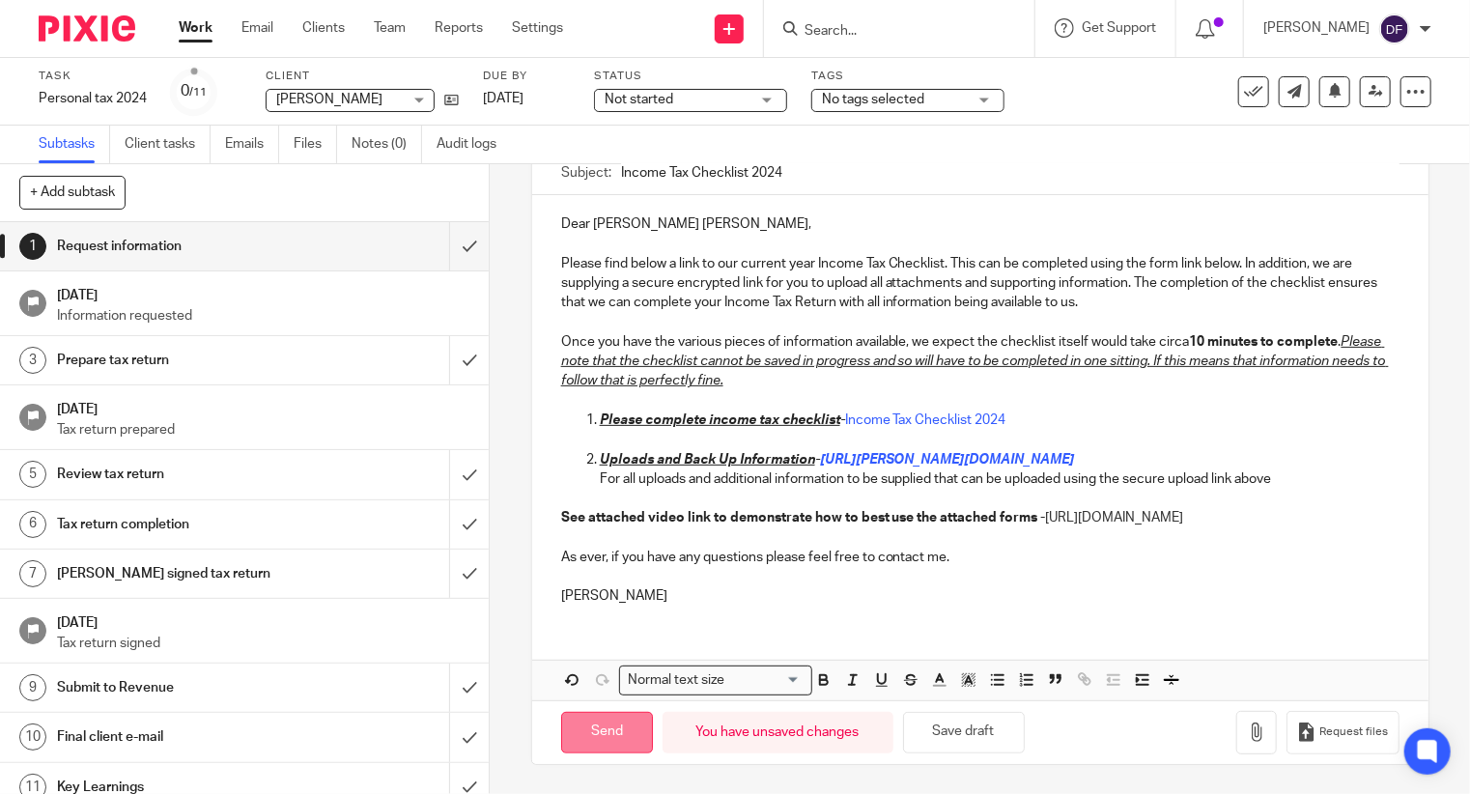
click at [611, 739] on input "Send" at bounding box center [607, 733] width 92 height 42
type input "Sent"
